Goal: Check status

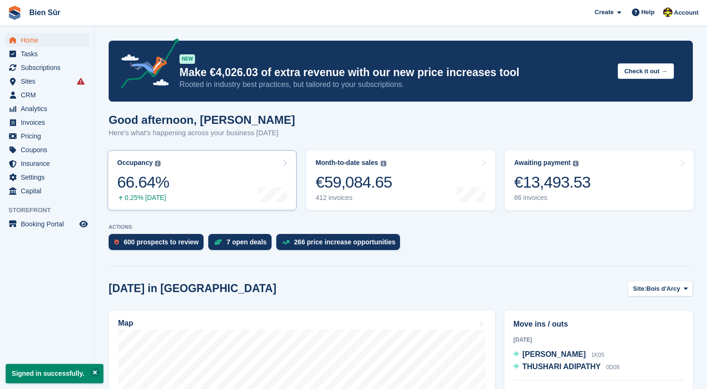
click at [225, 178] on link "Occupancy The percentage of all currently allocated units in terms of area. Inc…" at bounding box center [202, 180] width 189 height 60
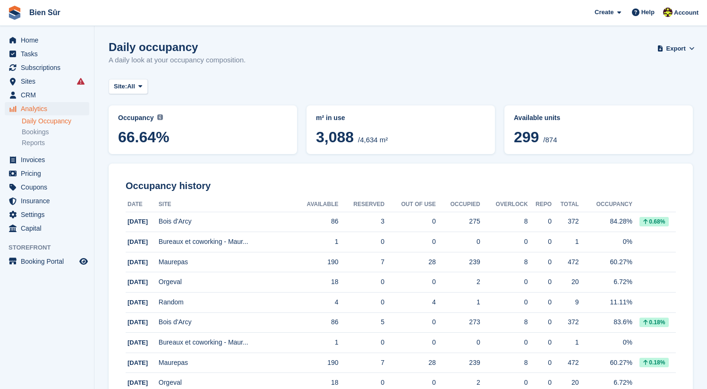
click at [194, 139] on span "66.64%" at bounding box center [203, 136] width 170 height 17
click at [142, 87] on icon at bounding box center [140, 86] width 4 height 6
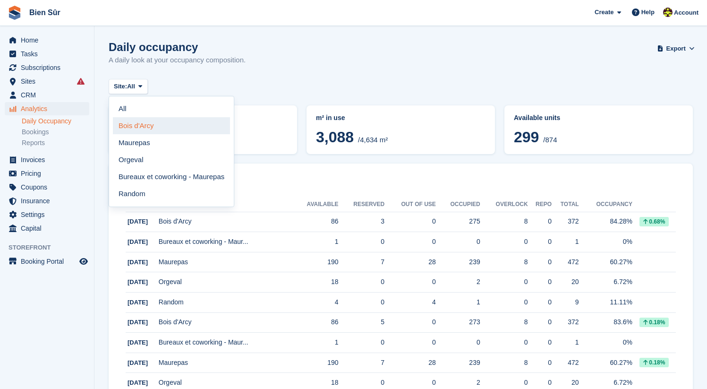
click at [145, 121] on link "Bois d'Arcy" at bounding box center [171, 125] width 117 height 17
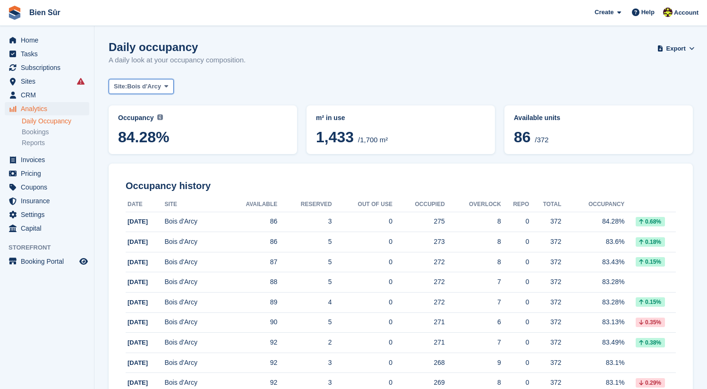
click at [139, 85] on span "Bois d'Arcy" at bounding box center [144, 86] width 34 height 9
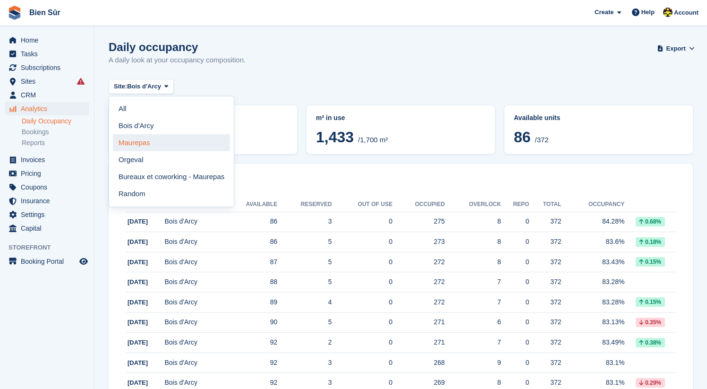
click at [129, 144] on link "Maurepas" at bounding box center [171, 142] width 117 height 17
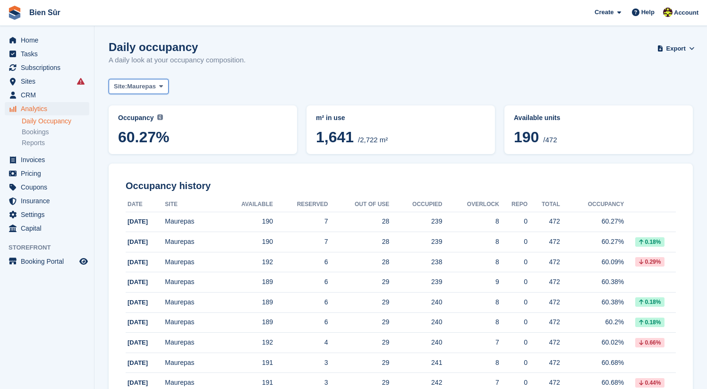
click at [152, 83] on span "Maurepas" at bounding box center [141, 86] width 29 height 9
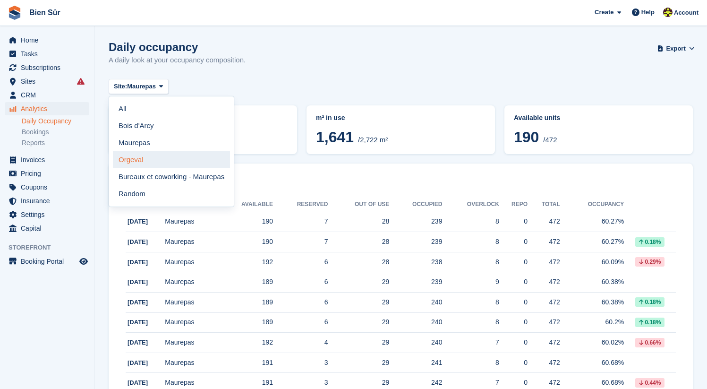
click at [141, 162] on link "Orgeval" at bounding box center [171, 159] width 117 height 17
